Goal: Task Accomplishment & Management: Manage account settings

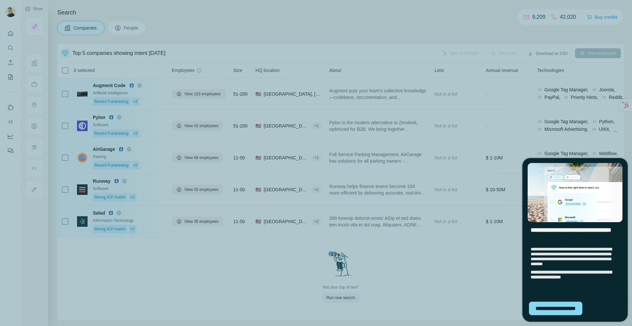
click at [412, 82] on div "**********" at bounding box center [316, 163] width 632 height 326
drag, startPoint x: 488, startPoint y: 300, endPoint x: 496, endPoint y: 300, distance: 8.6
click at [488, 300] on div "**********" at bounding box center [316, 163] width 632 height 326
click at [537, 311] on div "**********" at bounding box center [555, 308] width 53 height 13
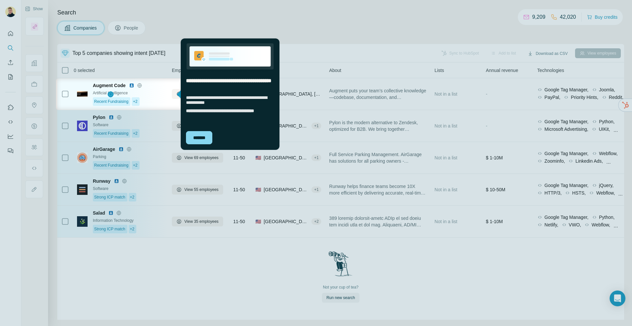
click at [194, 145] on div "*******" at bounding box center [230, 138] width 99 height 24
click at [207, 139] on div "*******" at bounding box center [199, 137] width 26 height 13
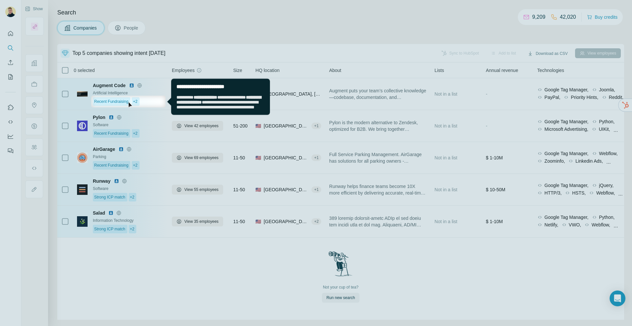
click at [192, 109] on span "**********" at bounding box center [218, 102] width 85 height 14
click at [167, 129] on div at bounding box center [316, 217] width 632 height 219
click at [247, 95] on span "**********" at bounding box center [218, 102] width 85 height 14
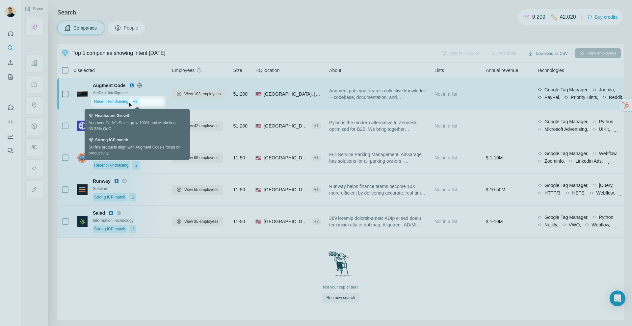
click at [137, 100] on span "+2" at bounding box center [135, 102] width 5 height 6
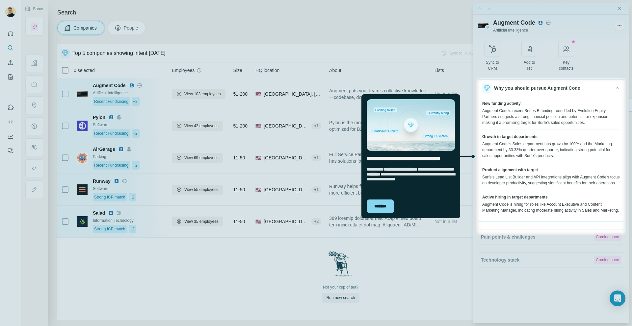
click at [381, 198] on div "*******" at bounding box center [410, 206] width 99 height 24
click at [383, 201] on div "*******" at bounding box center [379, 206] width 27 height 13
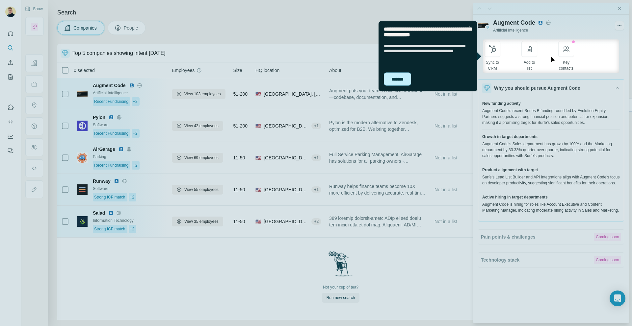
click at [388, 79] on div "*******" at bounding box center [397, 78] width 27 height 13
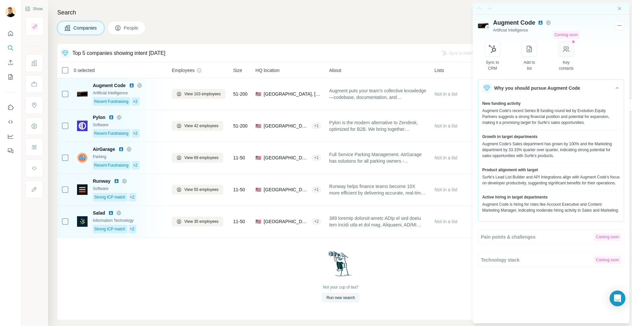
click at [574, 52] on button "button" at bounding box center [566, 49] width 16 height 16
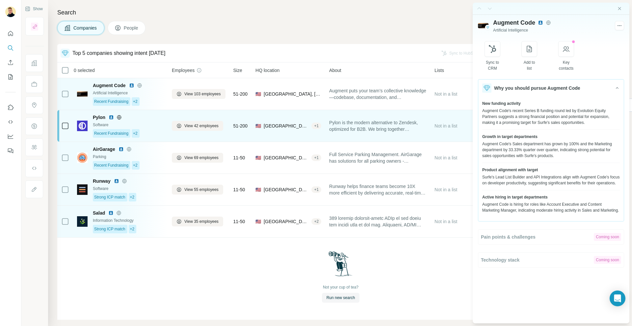
click at [150, 125] on div "Software" at bounding box center [128, 125] width 71 height 6
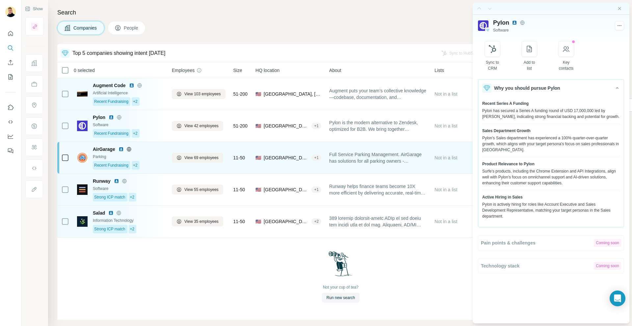
click at [158, 147] on div "AirGarage" at bounding box center [128, 149] width 71 height 7
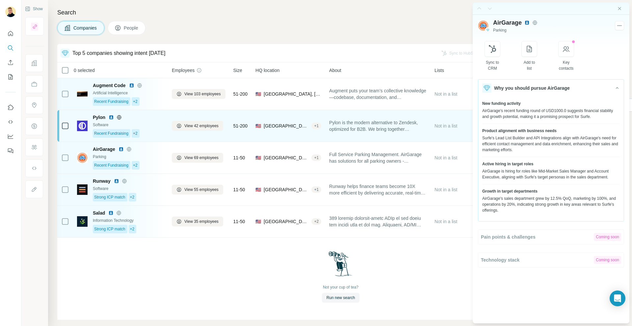
click at [110, 118] on img at bounding box center [111, 117] width 5 height 5
click at [89, 120] on div "Pylon Software Recent Fundraising +2" at bounding box center [120, 126] width 87 height 24
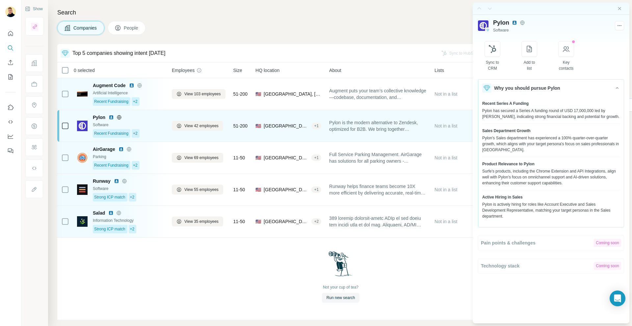
click at [84, 124] on img at bounding box center [82, 126] width 11 height 11
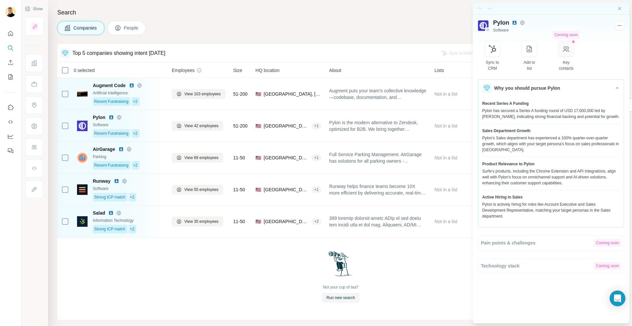
click at [569, 51] on icon "button" at bounding box center [566, 49] width 7 height 6
click at [617, 9] on icon "Close side panel" at bounding box center [618, 8] width 5 height 5
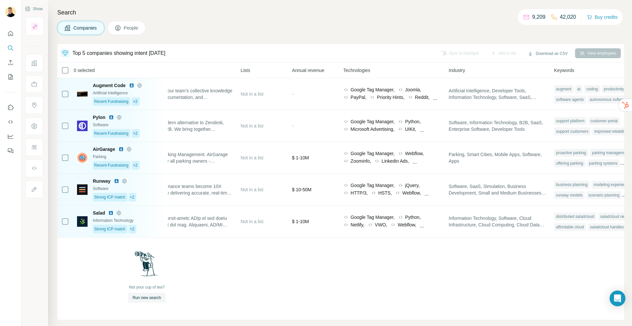
scroll to position [0, 228]
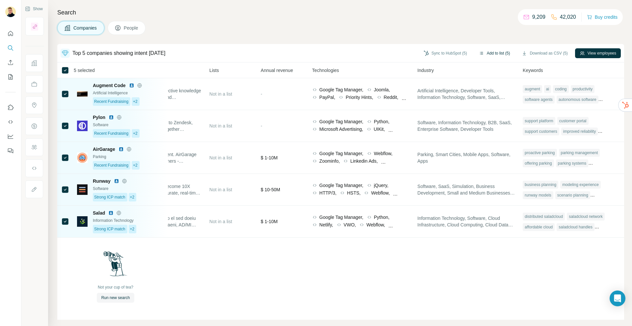
click at [488, 52] on button "Add to list (5)" at bounding box center [494, 53] width 40 height 10
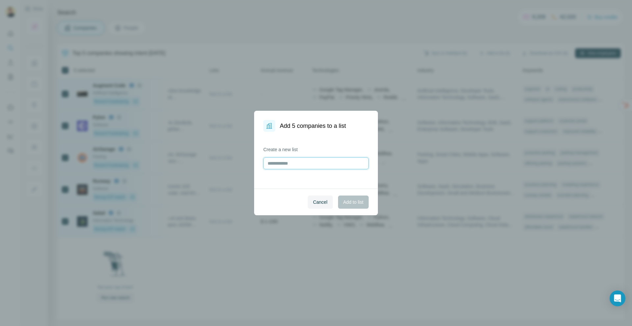
click at [280, 165] on input "text" at bounding box center [315, 164] width 105 height 12
type input "**********"
click at [344, 205] on button "Add to list" at bounding box center [353, 202] width 31 height 13
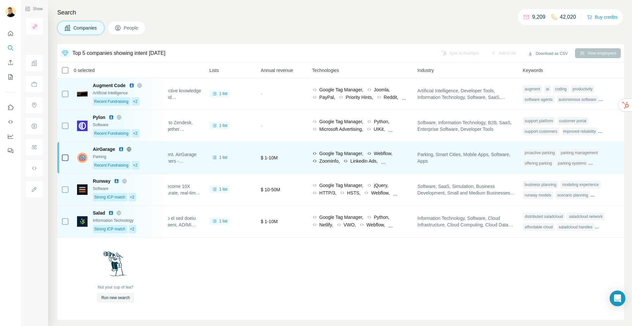
click at [449, 160] on span "Parking, Smart Cities, Mobile Apps, Software, Apps" at bounding box center [465, 157] width 97 height 13
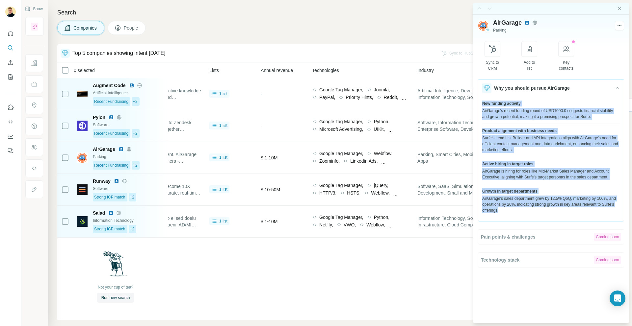
drag, startPoint x: 481, startPoint y: 104, endPoint x: 568, endPoint y: 208, distance: 135.2
click at [568, 208] on div "New funding activity AirGarage's recent funding round of USD1000.0 suggests fin…" at bounding box center [550, 157] width 145 height 121
copy div "New funding activity AirGarage's recent funding round of USD1000.0 suggests fin…"
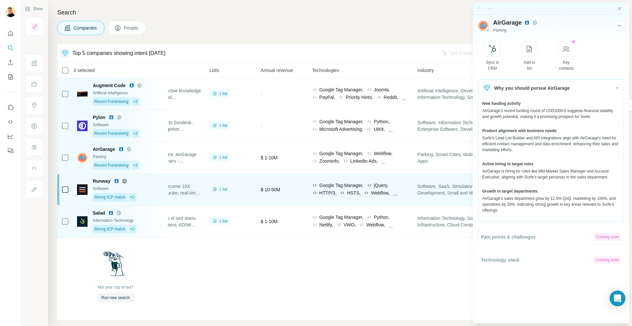
click at [437, 195] on span "Software, SaaS, Simulation, Business Development, Small and Medium Businesses, …" at bounding box center [465, 189] width 97 height 13
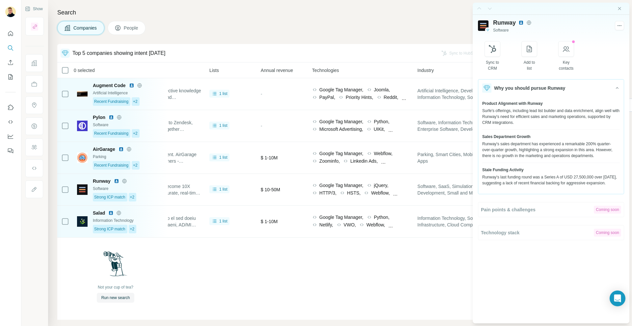
click at [376, 263] on div "Not your cup of tea? Run new search" at bounding box center [115, 277] width 566 height 78
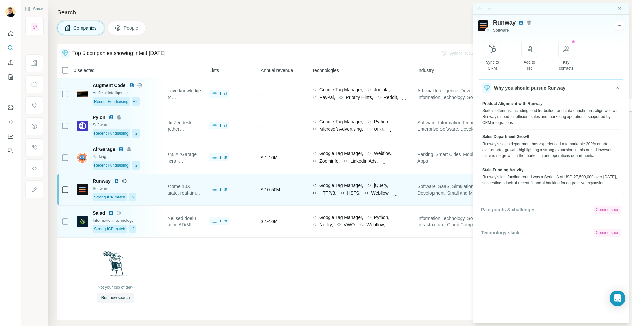
click at [104, 180] on span "Runway" at bounding box center [102, 181] width 18 height 7
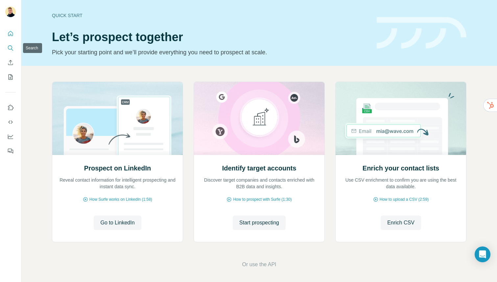
click at [14, 51] on button "Search" at bounding box center [10, 48] width 11 height 12
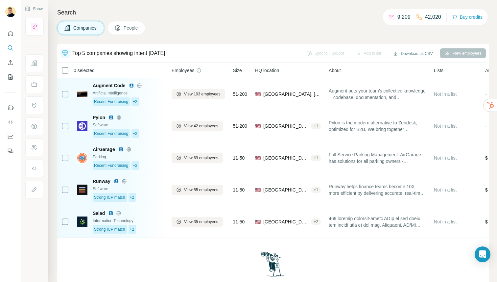
click at [130, 28] on span "People" at bounding box center [131, 28] width 15 height 7
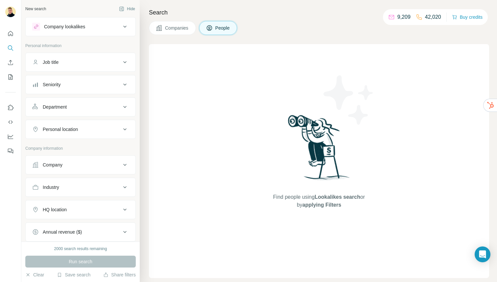
drag, startPoint x: 83, startPoint y: 155, endPoint x: 85, endPoint y: 163, distance: 7.8
click at [84, 158] on div "Company" at bounding box center [80, 164] width 111 height 19
click at [85, 163] on div "Company" at bounding box center [76, 165] width 89 height 7
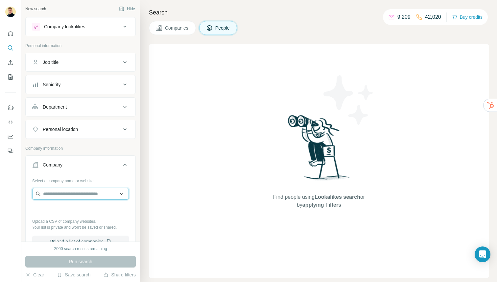
click at [61, 197] on input "text" at bounding box center [80, 194] width 97 height 12
click at [272, 119] on div "Find people using Lookalikes search or by applying Filters" at bounding box center [319, 161] width 118 height 234
click at [79, 192] on input "text" at bounding box center [80, 194] width 97 height 12
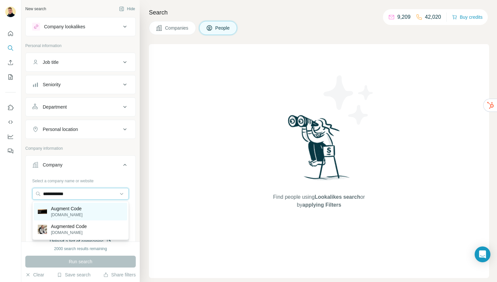
type input "**********"
click at [102, 209] on div "Augment Code augmentcode.com" at bounding box center [80, 212] width 93 height 18
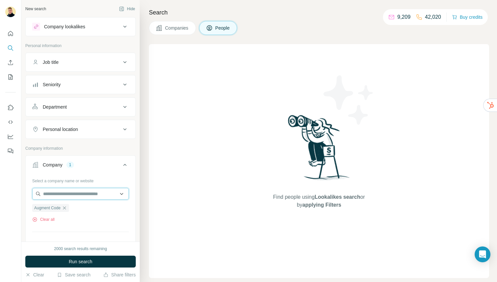
click at [87, 198] on input "text" at bounding box center [80, 194] width 97 height 12
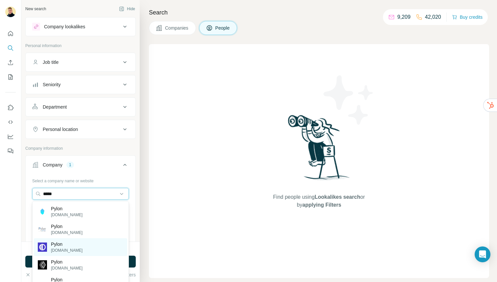
type input "*****"
click at [66, 243] on p "Pylon" at bounding box center [67, 244] width 32 height 7
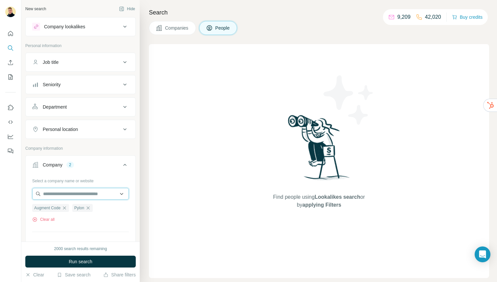
click at [55, 190] on input "text" at bounding box center [80, 194] width 97 height 12
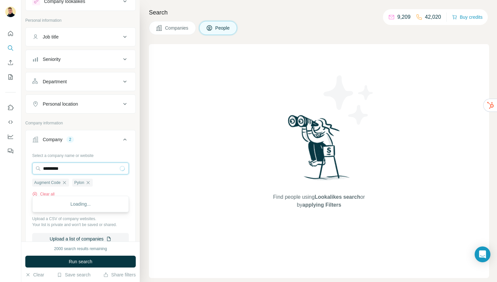
scroll to position [26, 0]
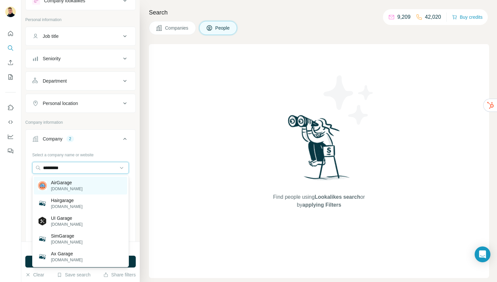
type input "*********"
click at [83, 181] on div "AirGarage airgarage.com" at bounding box center [80, 186] width 93 height 18
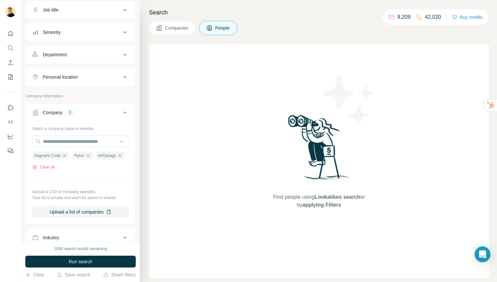
scroll to position [77, 0]
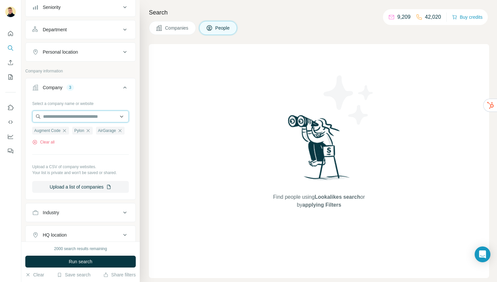
click at [59, 114] on input "text" at bounding box center [80, 117] width 97 height 12
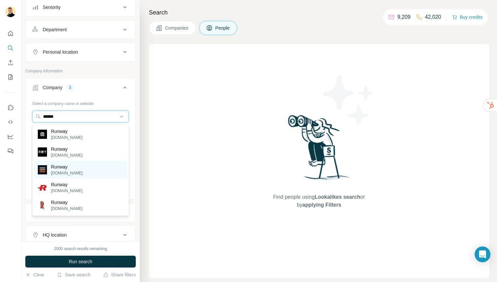
type input "******"
click at [76, 170] on div "Runway runway.com" at bounding box center [80, 170] width 93 height 18
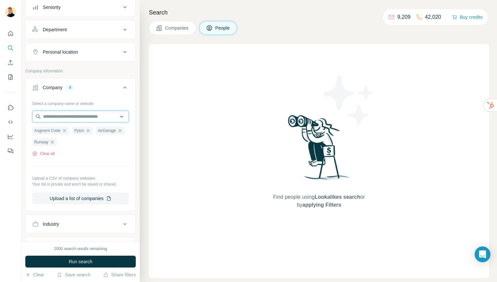
click at [59, 116] on input "text" at bounding box center [80, 117] width 97 height 12
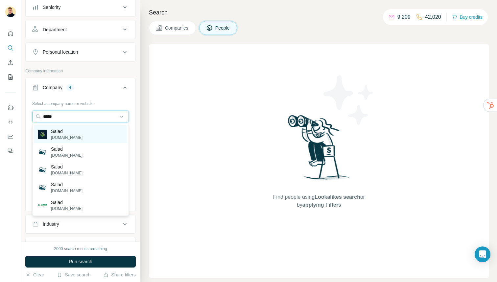
type input "*****"
click at [57, 138] on p "salad.com" at bounding box center [67, 138] width 32 height 6
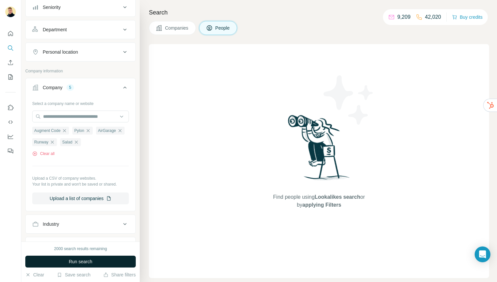
click at [74, 264] on span "Run search" at bounding box center [81, 261] width 24 height 7
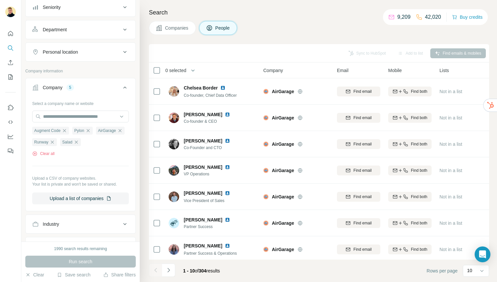
click at [123, 86] on icon at bounding box center [125, 88] width 8 height 8
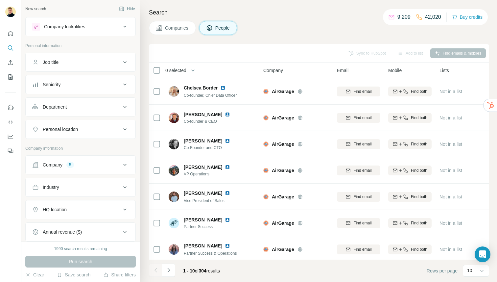
drag, startPoint x: 74, startPoint y: 65, endPoint x: 80, endPoint y: 72, distance: 8.4
click at [74, 65] on button "Job title" at bounding box center [81, 62] width 110 height 16
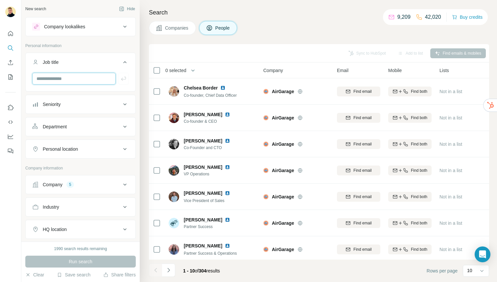
click at [78, 78] on input "text" at bounding box center [74, 79] width 84 height 12
type input "**********"
click at [127, 81] on button "button" at bounding box center [123, 79] width 11 height 12
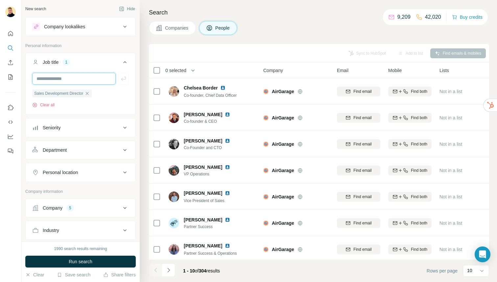
click at [62, 82] on input "text" at bounding box center [74, 79] width 84 height 12
type input "**********"
click at [120, 76] on button "button" at bounding box center [123, 79] width 11 height 12
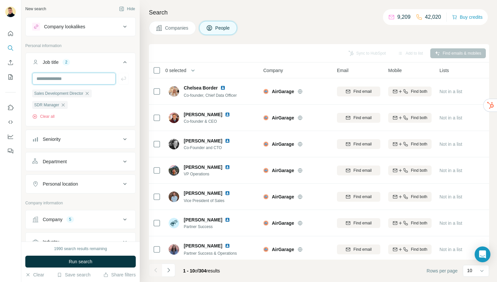
click at [89, 79] on input "text" at bounding box center [74, 79] width 84 height 12
type input "***"
click at [124, 79] on icon "button" at bounding box center [123, 79] width 5 height 4
drag, startPoint x: 68, startPoint y: 81, endPoint x: 88, endPoint y: 85, distance: 20.0
click at [68, 81] on input "text" at bounding box center [74, 79] width 84 height 12
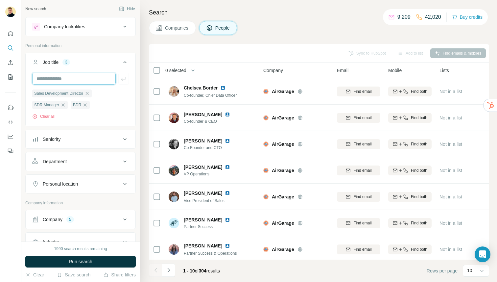
type input "*****"
drag, startPoint x: 121, startPoint y: 82, endPoint x: 85, endPoint y: 148, distance: 75.7
click at [121, 82] on button "button" at bounding box center [123, 79] width 11 height 12
click at [81, 262] on span "Run search" at bounding box center [81, 261] width 24 height 7
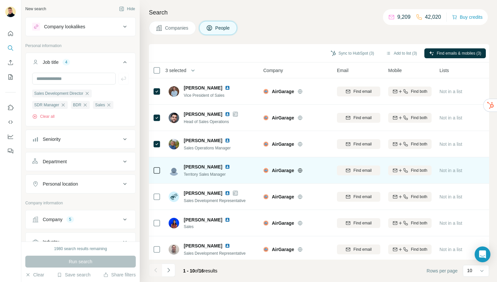
click at [153, 170] on icon at bounding box center [157, 170] width 8 height 8
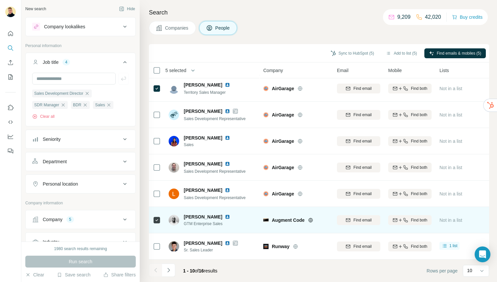
scroll to position [82, 0]
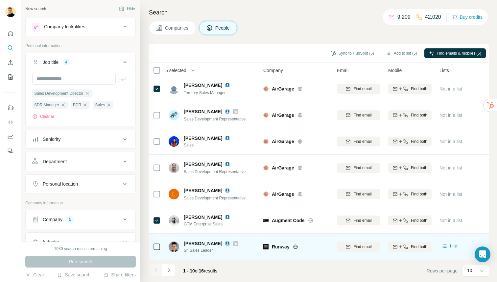
click at [151, 248] on td at bounding box center [157, 247] width 16 height 26
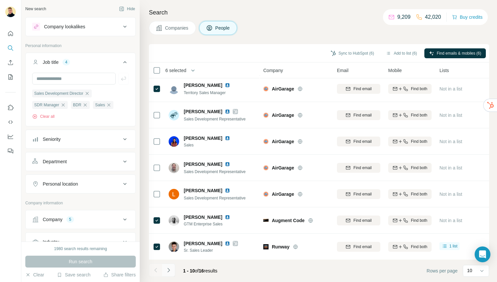
click at [174, 271] on button "Navigate to next page" at bounding box center [168, 269] width 13 height 13
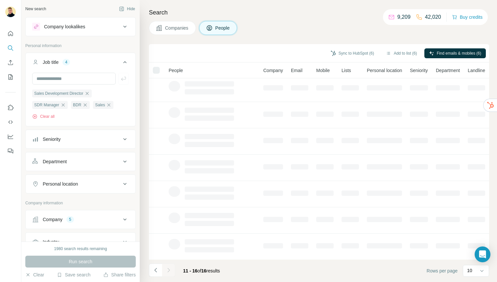
scroll to position [0, 0]
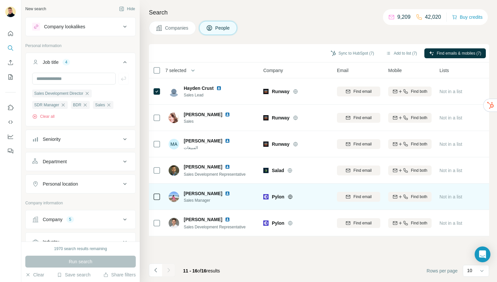
click at [153, 194] on icon at bounding box center [157, 197] width 8 height 8
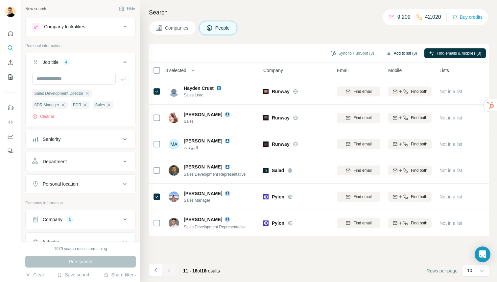
click at [399, 53] on button "Add to list (8)" at bounding box center [402, 53] width 40 height 10
click at [398, 54] on button "Add to list (8)" at bounding box center [402, 53] width 40 height 10
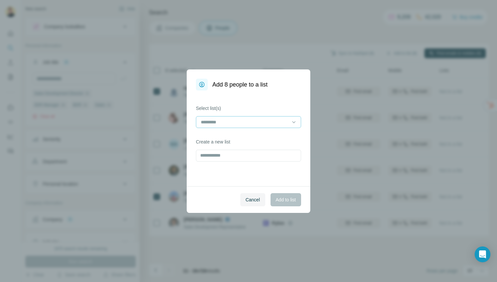
click at [256, 119] on input at bounding box center [244, 121] width 89 height 7
drag, startPoint x: 266, startPoint y: 98, endPoint x: 257, endPoint y: 132, distance: 34.5
click at [266, 98] on div "Select list(s) Create a new list" at bounding box center [249, 138] width 124 height 96
click at [243, 154] on input "text" at bounding box center [248, 156] width 105 height 12
click at [221, 154] on input "**********" at bounding box center [248, 156] width 105 height 12
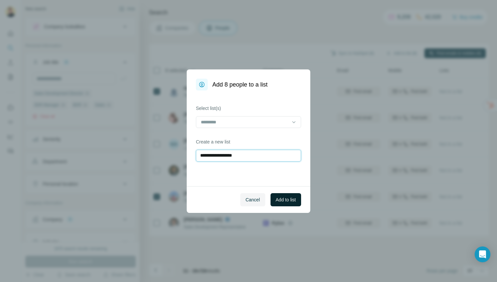
type input "**********"
click at [284, 194] on button "Add to list" at bounding box center [286, 199] width 31 height 13
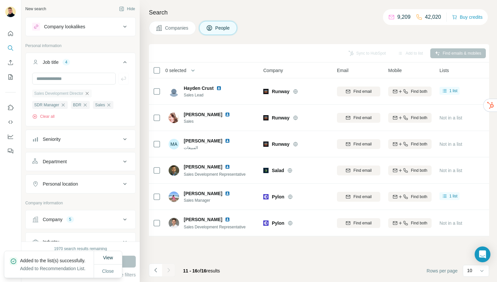
click at [88, 93] on icon "button" at bounding box center [87, 93] width 5 height 5
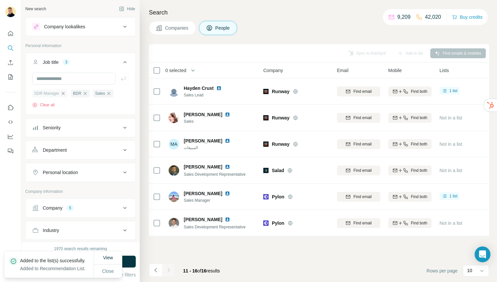
click at [63, 95] on icon "button" at bounding box center [63, 93] width 5 height 5
click at [66, 93] on span "Sales" at bounding box center [61, 93] width 10 height 6
drag, startPoint x: 45, startPoint y: 93, endPoint x: 55, endPoint y: 93, distance: 9.9
click at [45, 93] on icon "button" at bounding box center [46, 93] width 5 height 5
drag, startPoint x: 49, startPoint y: 93, endPoint x: 56, endPoint y: 93, distance: 6.3
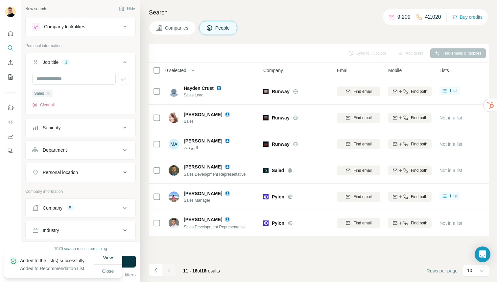
click at [49, 93] on icon "button" at bounding box center [47, 93] width 5 height 5
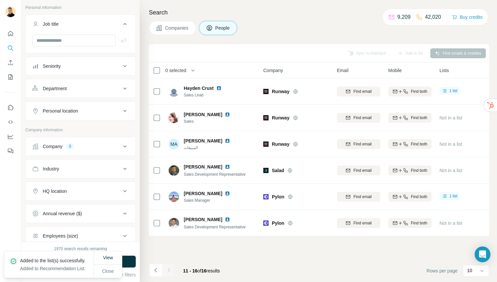
scroll to position [39, 0]
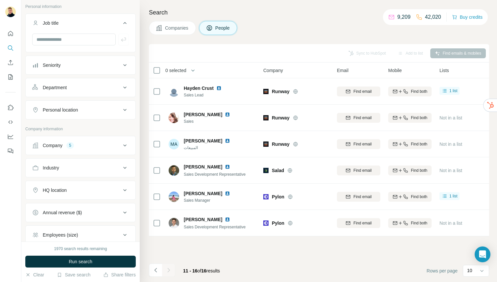
click at [89, 88] on div "Department" at bounding box center [76, 87] width 89 height 7
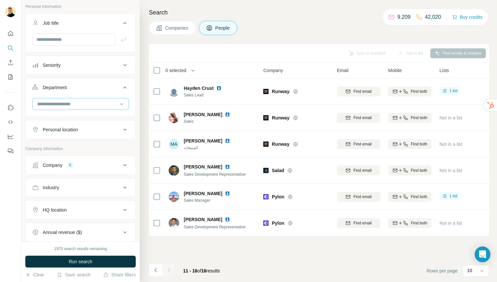
drag, startPoint x: 86, startPoint y: 97, endPoint x: 87, endPoint y: 101, distance: 4.0
click at [87, 99] on div "Department" at bounding box center [80, 97] width 111 height 39
click at [87, 101] on input at bounding box center [77, 103] width 81 height 7
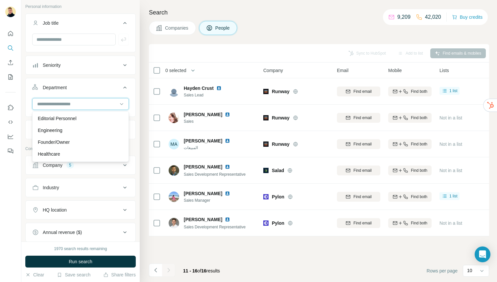
scroll to position [237, 0]
click at [73, 131] on div "Sales" at bounding box center [81, 130] width 86 height 7
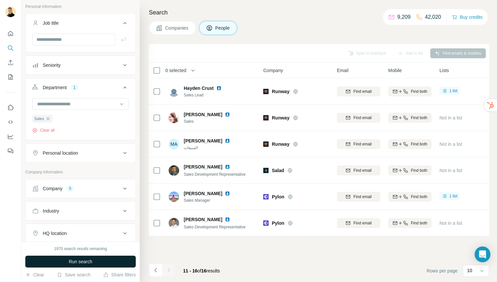
click at [82, 257] on button "Run search" at bounding box center [80, 262] width 111 height 12
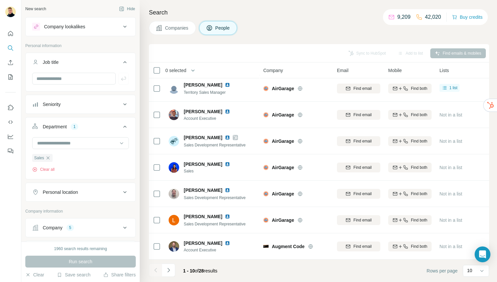
click at [131, 12] on button "Hide" at bounding box center [126, 9] width 25 height 10
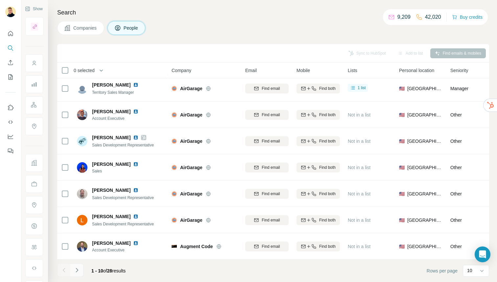
click at [76, 271] on icon "Navigate to next page" at bounding box center [77, 270] width 7 height 7
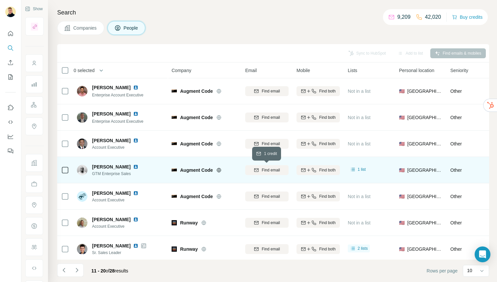
scroll to position [82, 0]
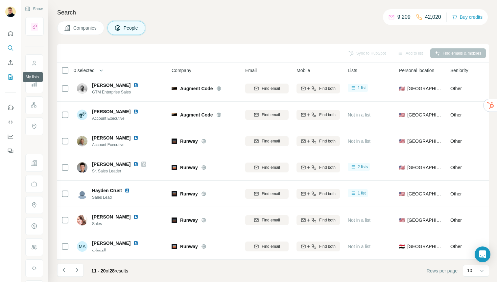
click at [10, 78] on icon "My lists" at bounding box center [10, 77] width 7 height 7
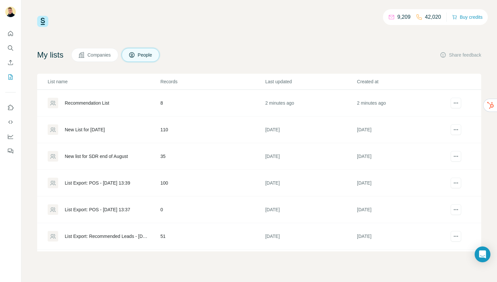
click at [89, 104] on div "Recommendation List" at bounding box center [87, 103] width 44 height 7
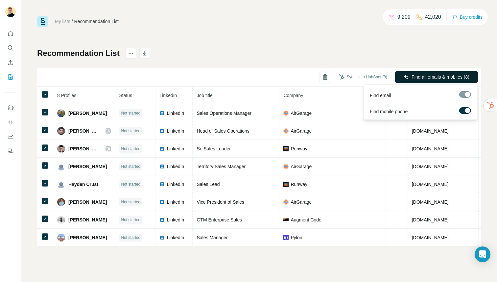
click at [416, 75] on span "Find all emails & mobiles (8)" at bounding box center [441, 77] width 58 height 7
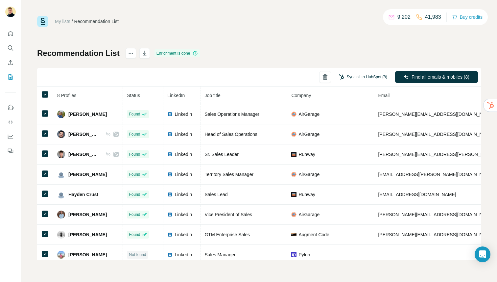
click at [366, 77] on button "Sync all to HubSpot (8)" at bounding box center [364, 77] width 58 height 10
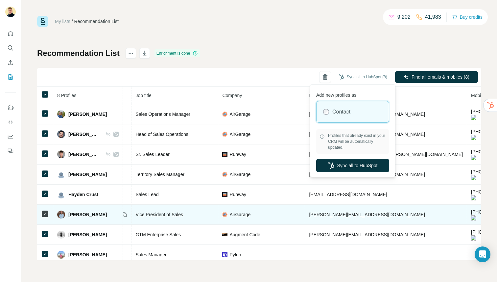
scroll to position [0, 153]
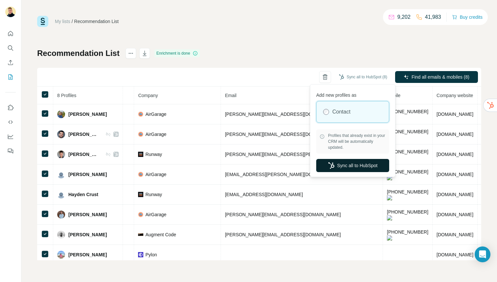
click at [346, 166] on button "Sync all to HubSpot" at bounding box center [352, 165] width 73 height 13
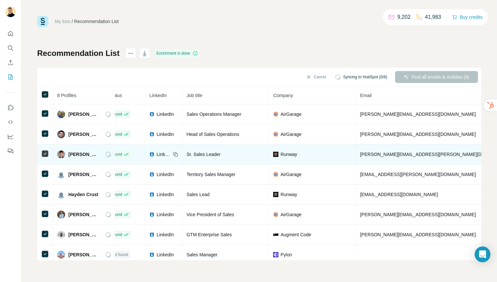
scroll to position [0, 0]
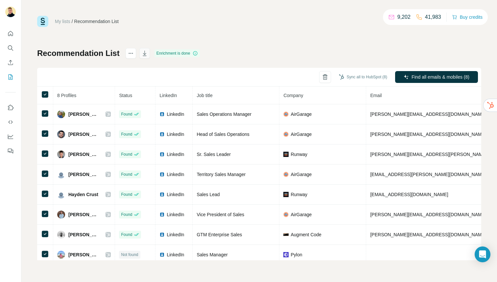
click at [145, 48] on button "button" at bounding box center [144, 53] width 11 height 11
